Goal: Entertainment & Leisure: Consume media (video, audio)

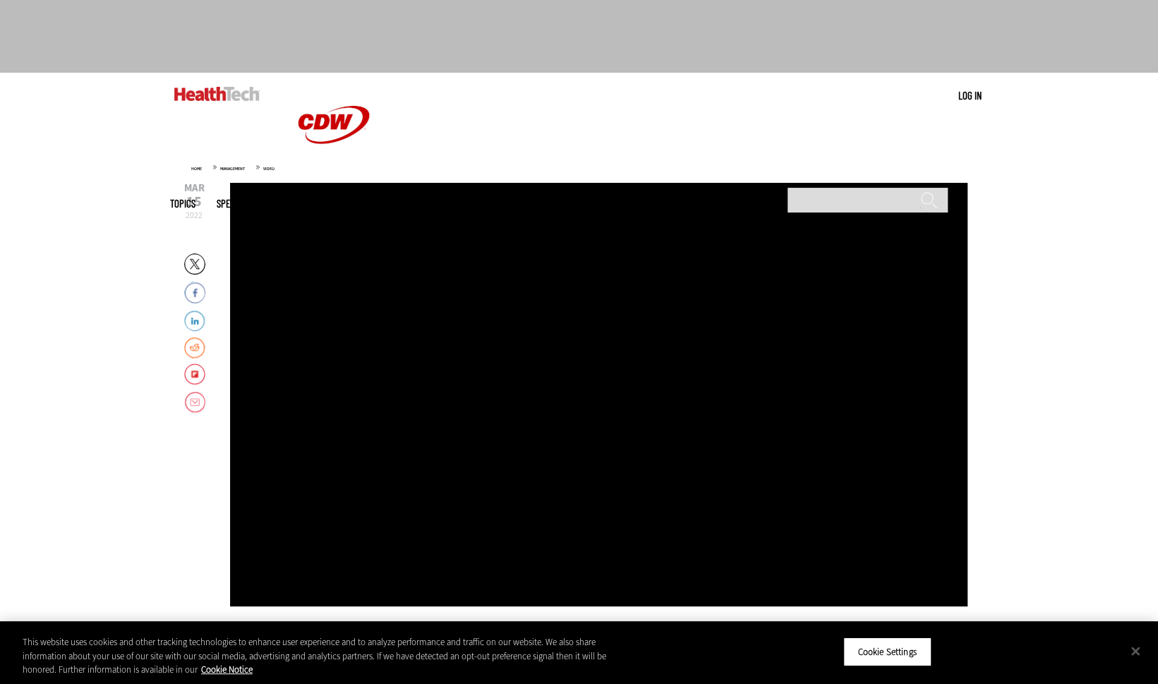
scroll to position [94, 0]
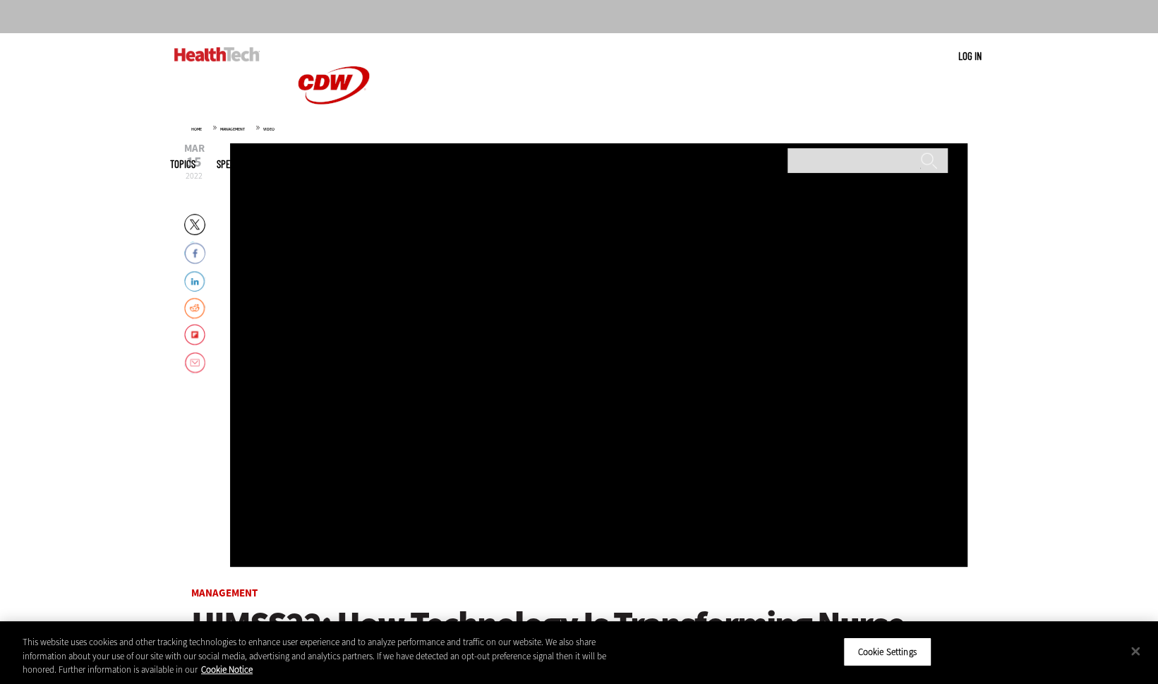
click at [419, 308] on div "Video viewer" at bounding box center [599, 355] width 738 height 424
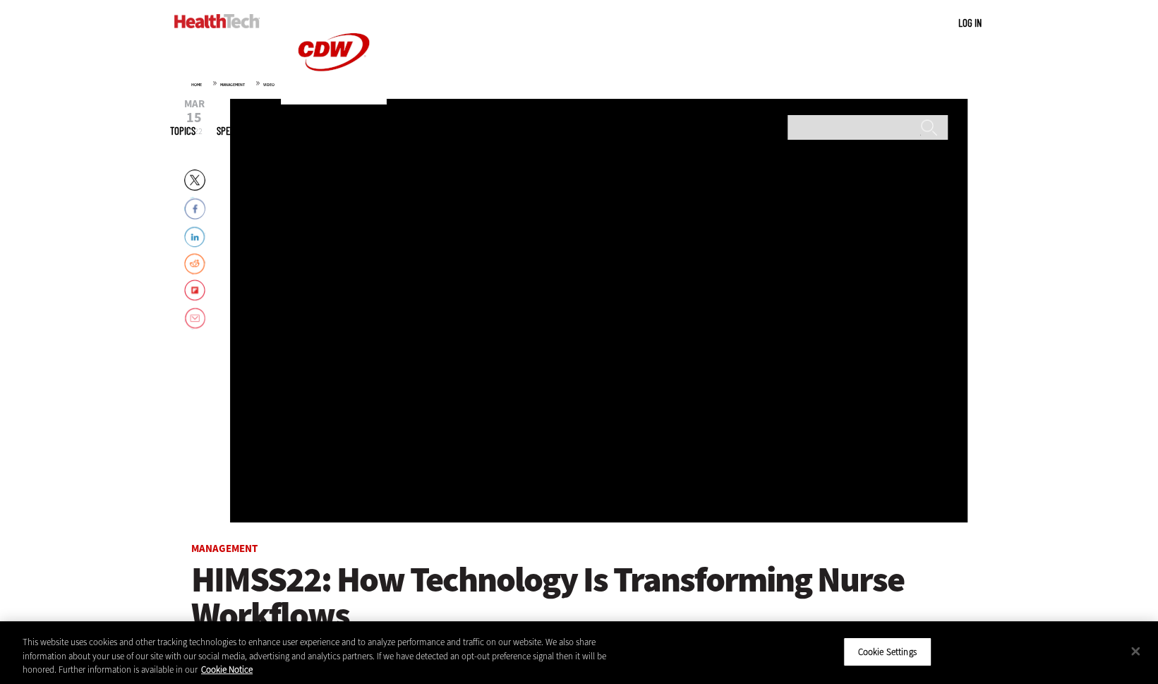
scroll to position [134, 0]
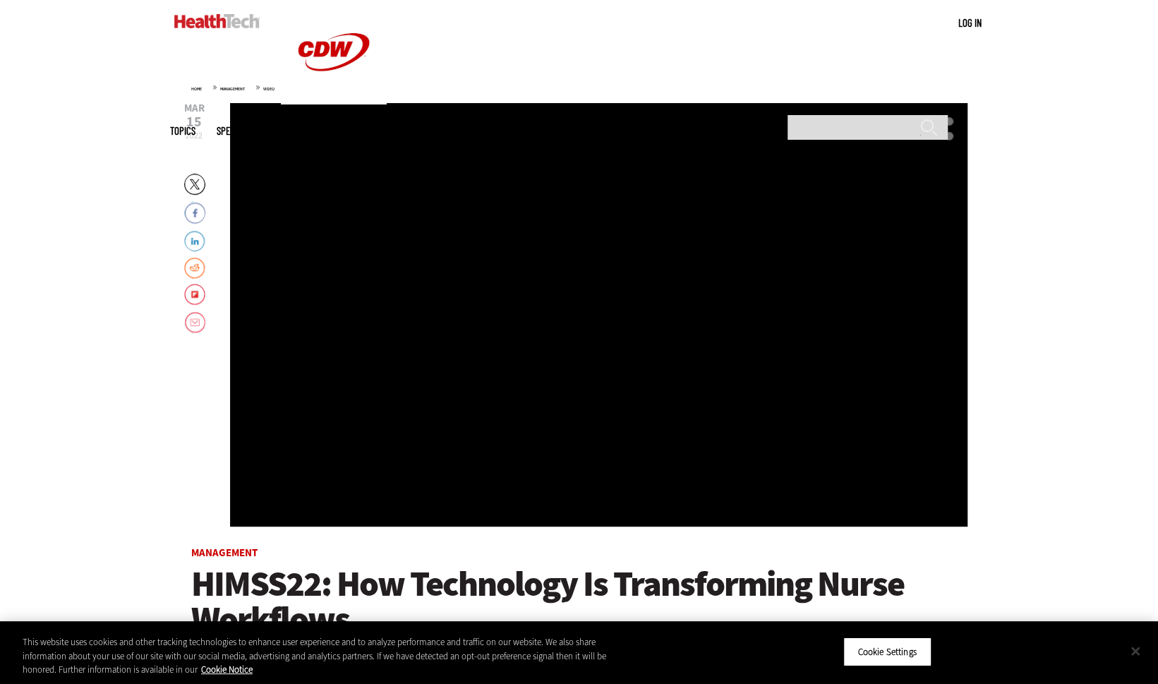
click at [1141, 654] on button "Close" at bounding box center [1135, 650] width 31 height 31
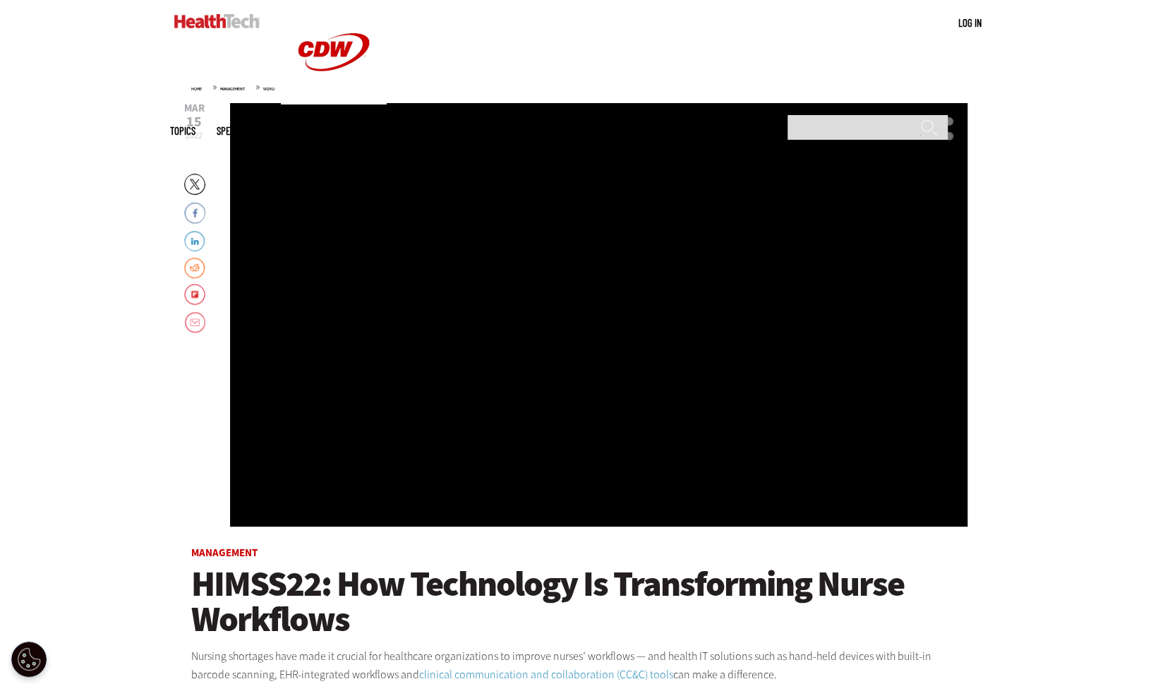
click at [699, 337] on div "Video viewer" at bounding box center [599, 315] width 738 height 424
click at [575, 343] on div "Video viewer" at bounding box center [599, 315] width 738 height 424
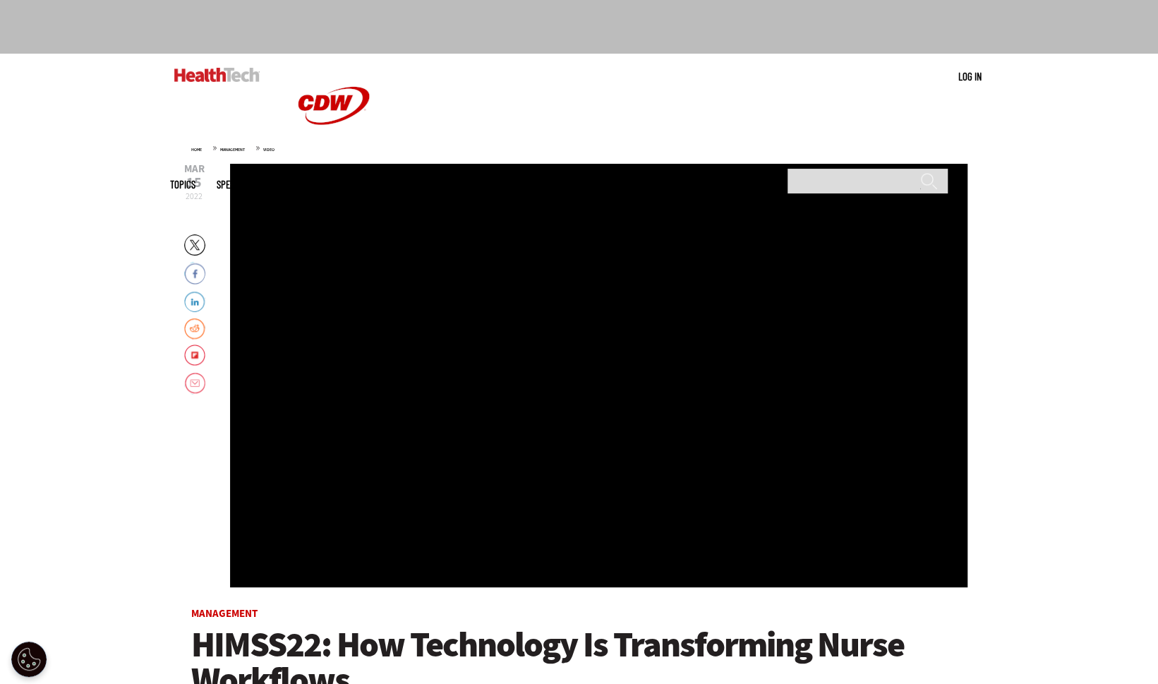
scroll to position [66, 0]
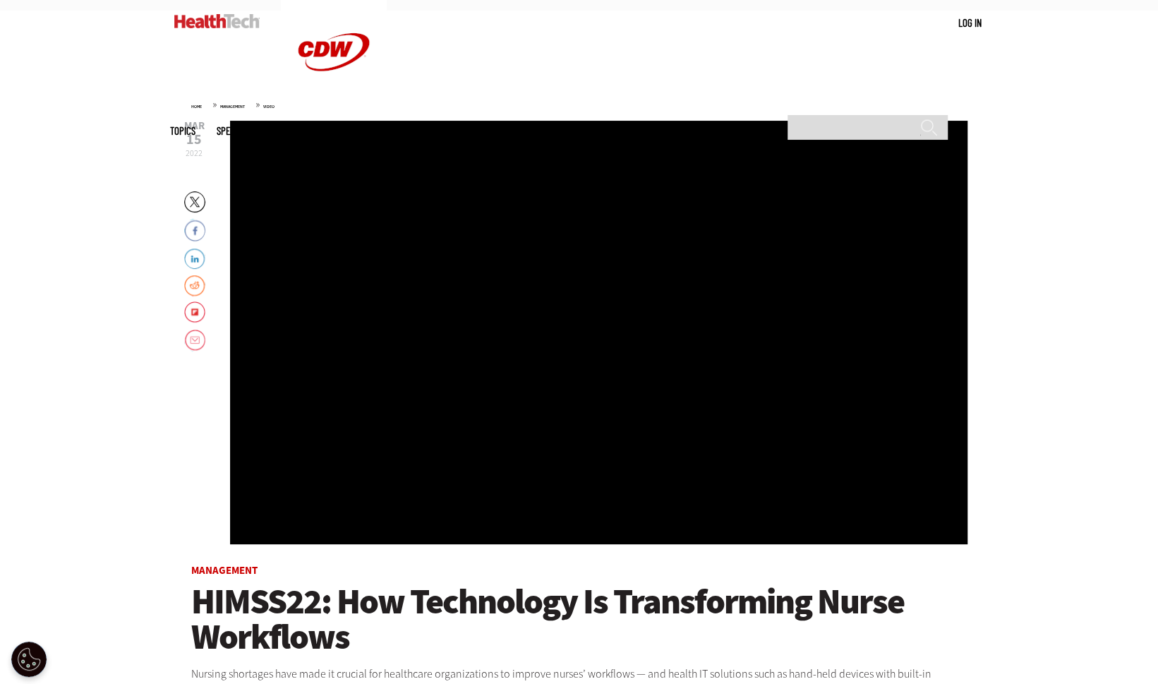
scroll to position [109, 0]
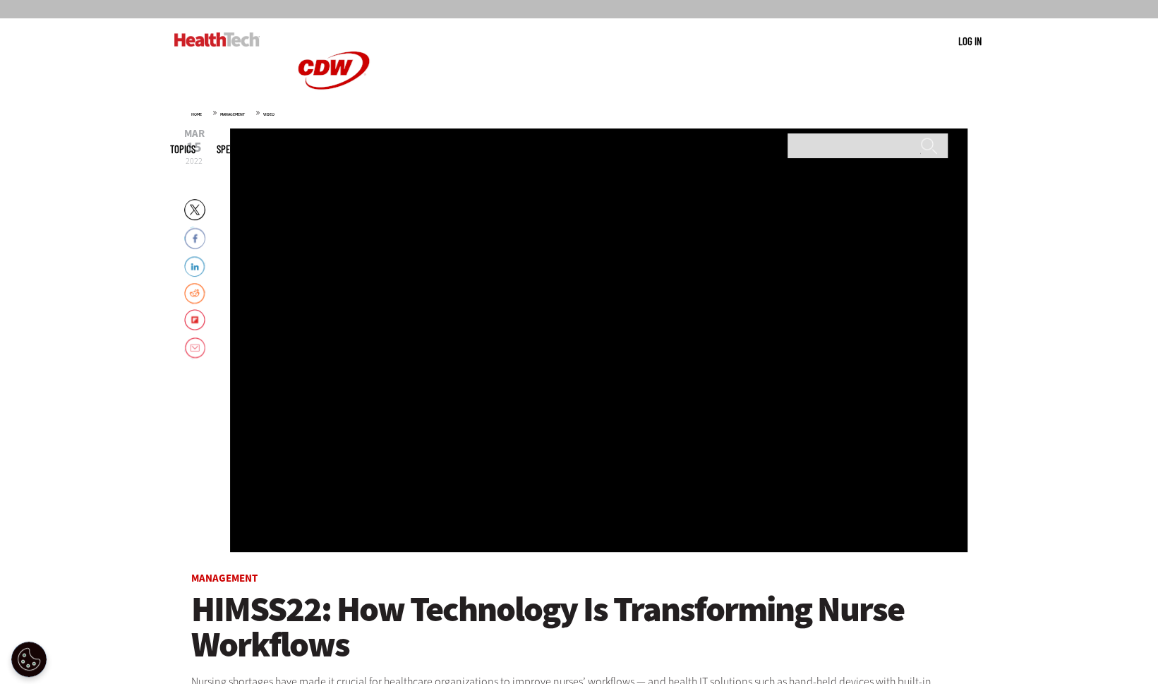
click at [517, 291] on div "Video viewer" at bounding box center [599, 340] width 738 height 424
click at [570, 347] on div "Video viewer" at bounding box center [599, 340] width 738 height 424
click at [311, 411] on div "Video viewer" at bounding box center [599, 340] width 738 height 424
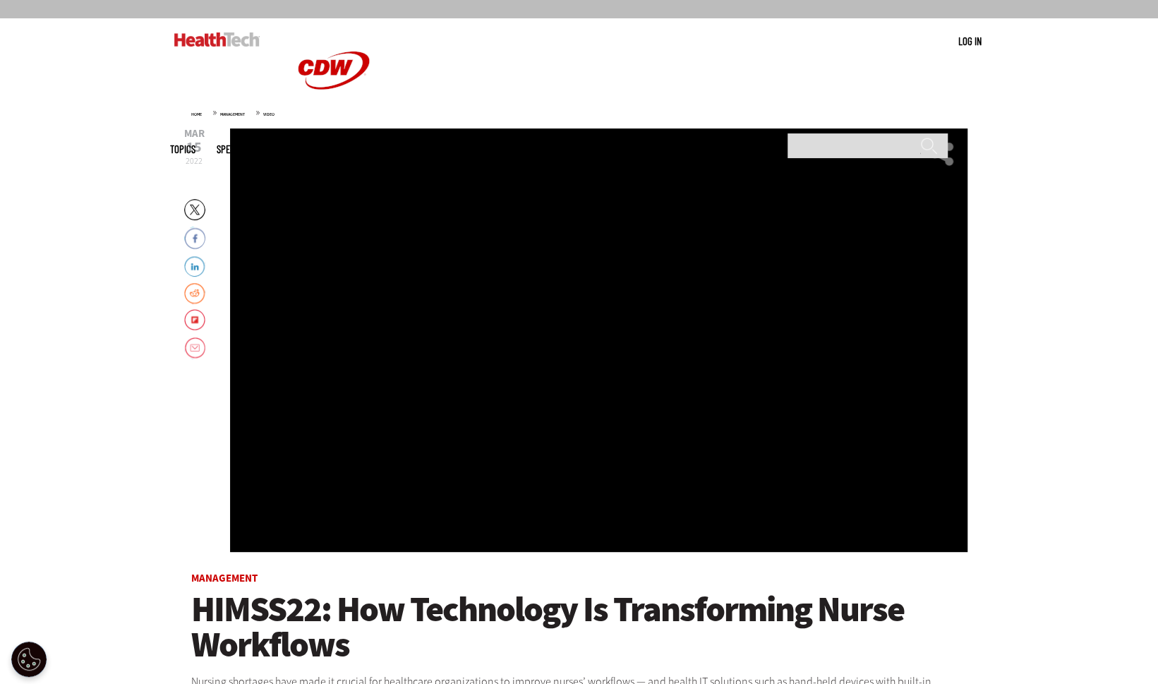
click at [318, 417] on div "Video viewer" at bounding box center [599, 340] width 738 height 424
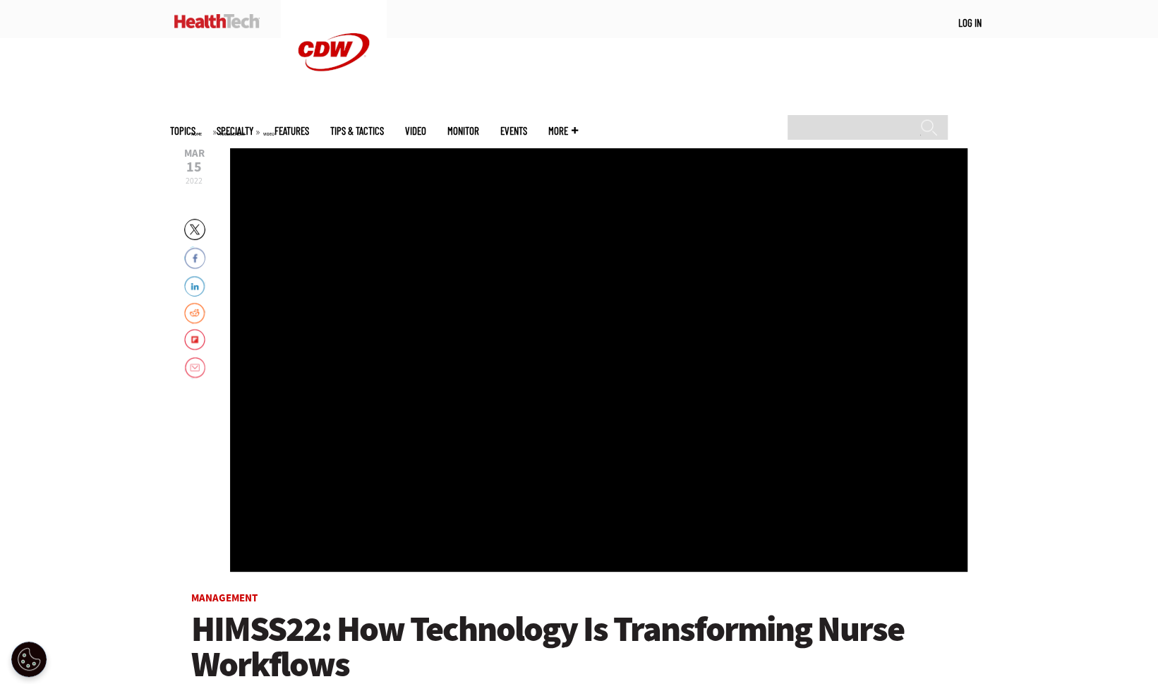
scroll to position [0, 0]
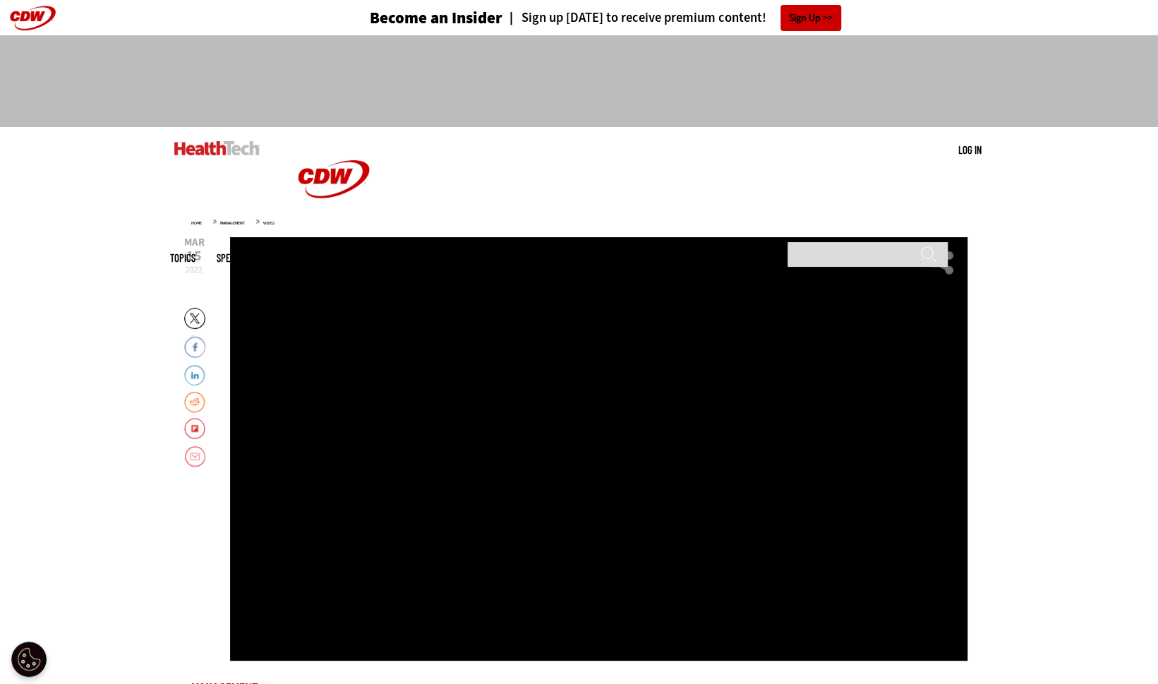
click at [498, 414] on div "Video viewer" at bounding box center [599, 449] width 738 height 424
click at [30, 655] on button "Open Preferences" at bounding box center [28, 659] width 35 height 35
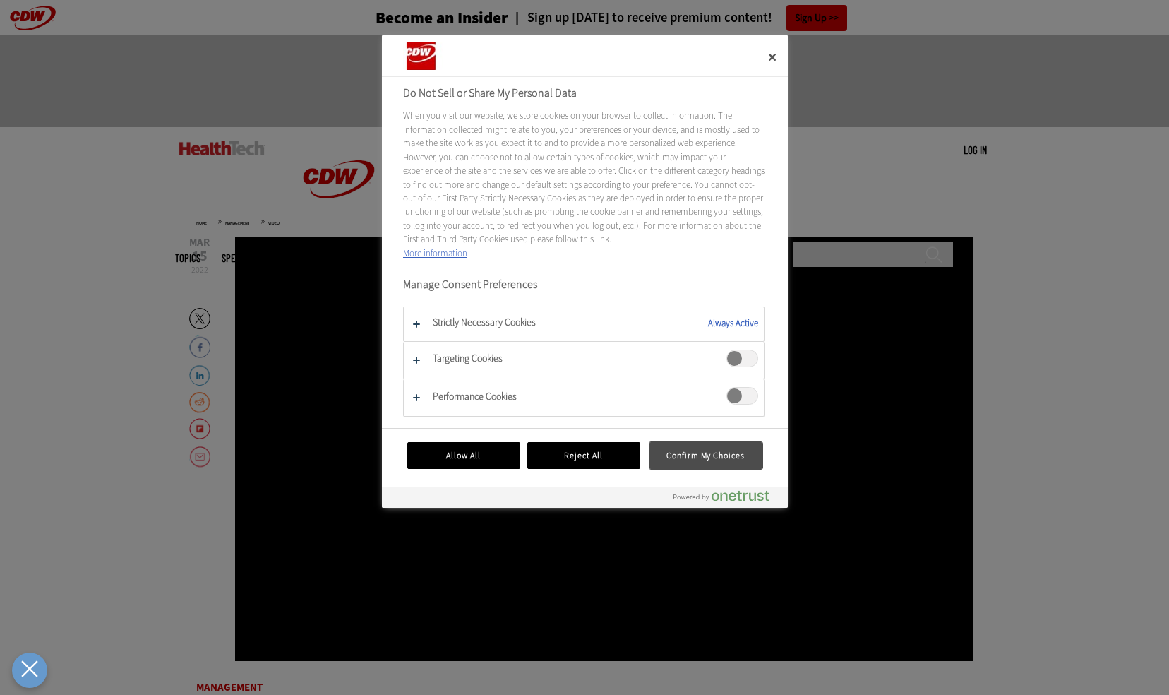
click at [696, 453] on button "Confirm My Choices" at bounding box center [705, 455] width 113 height 27
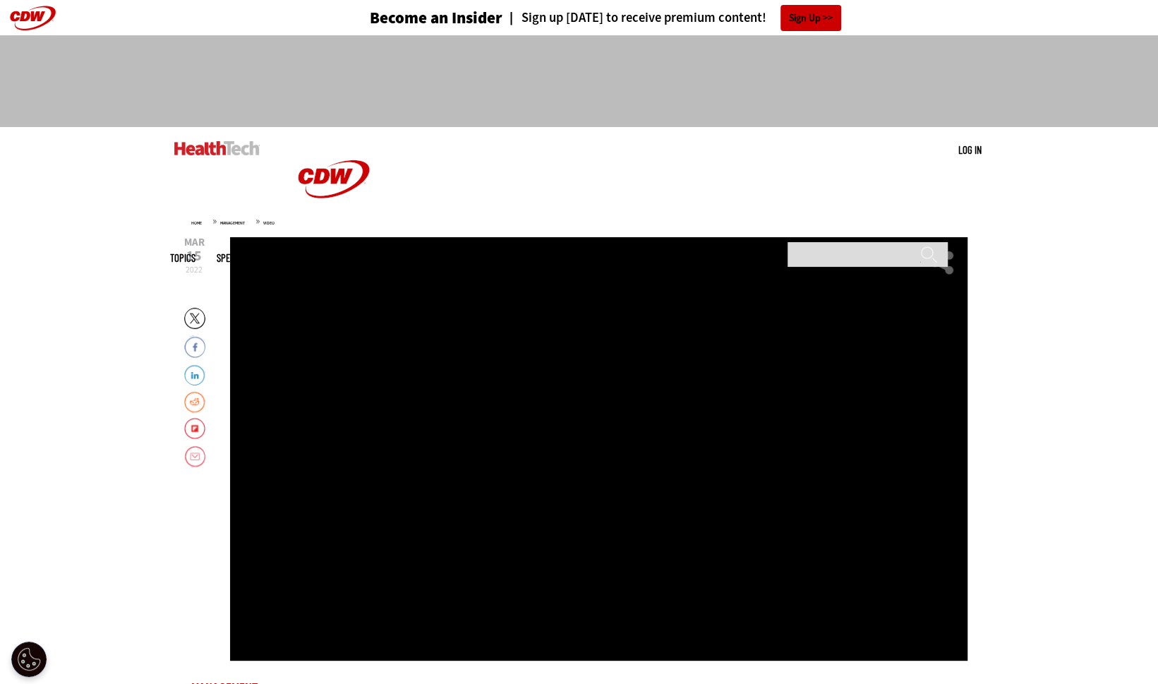
click at [515, 421] on div "Video viewer" at bounding box center [599, 449] width 738 height 424
